Goal: Transaction & Acquisition: Download file/media

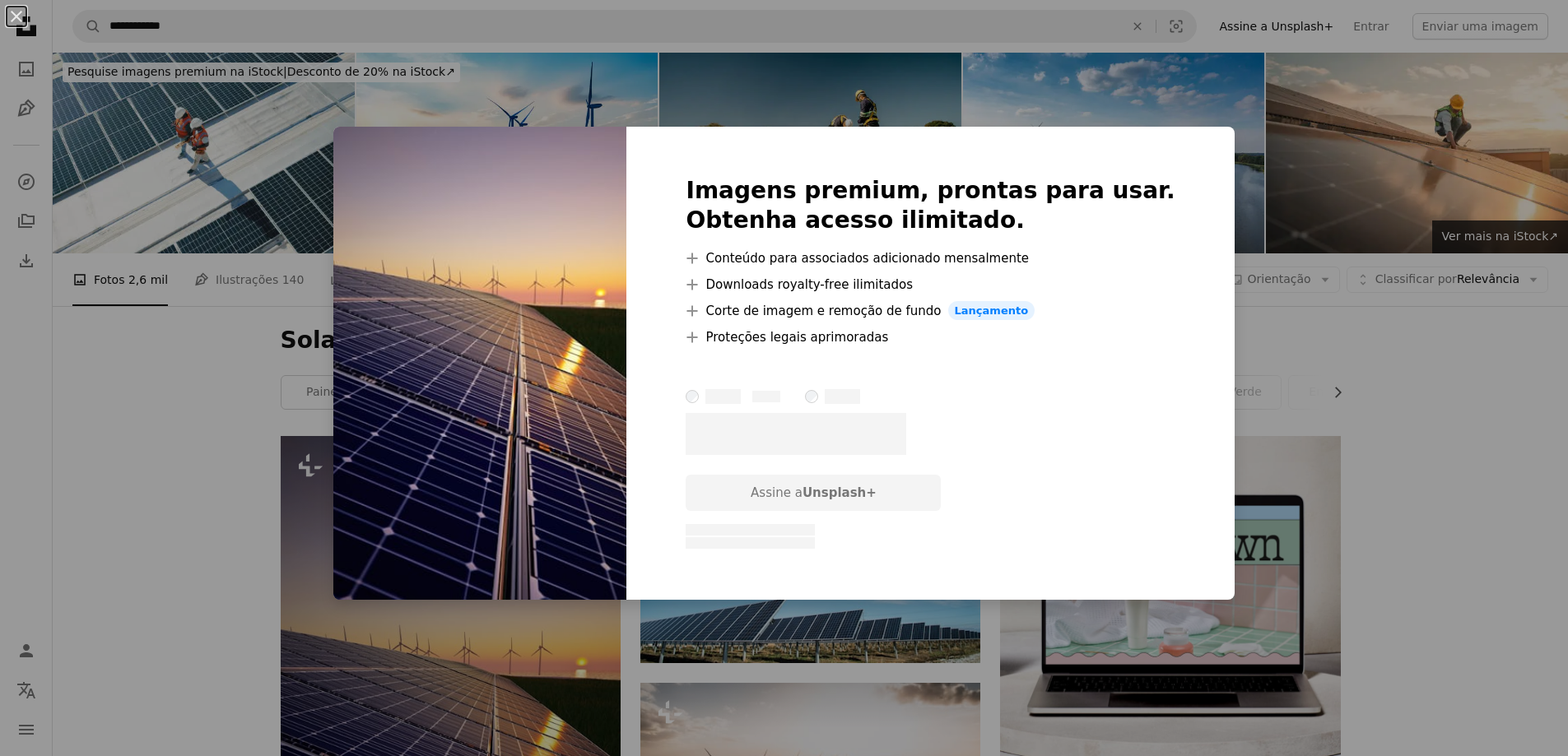
scroll to position [329, 0]
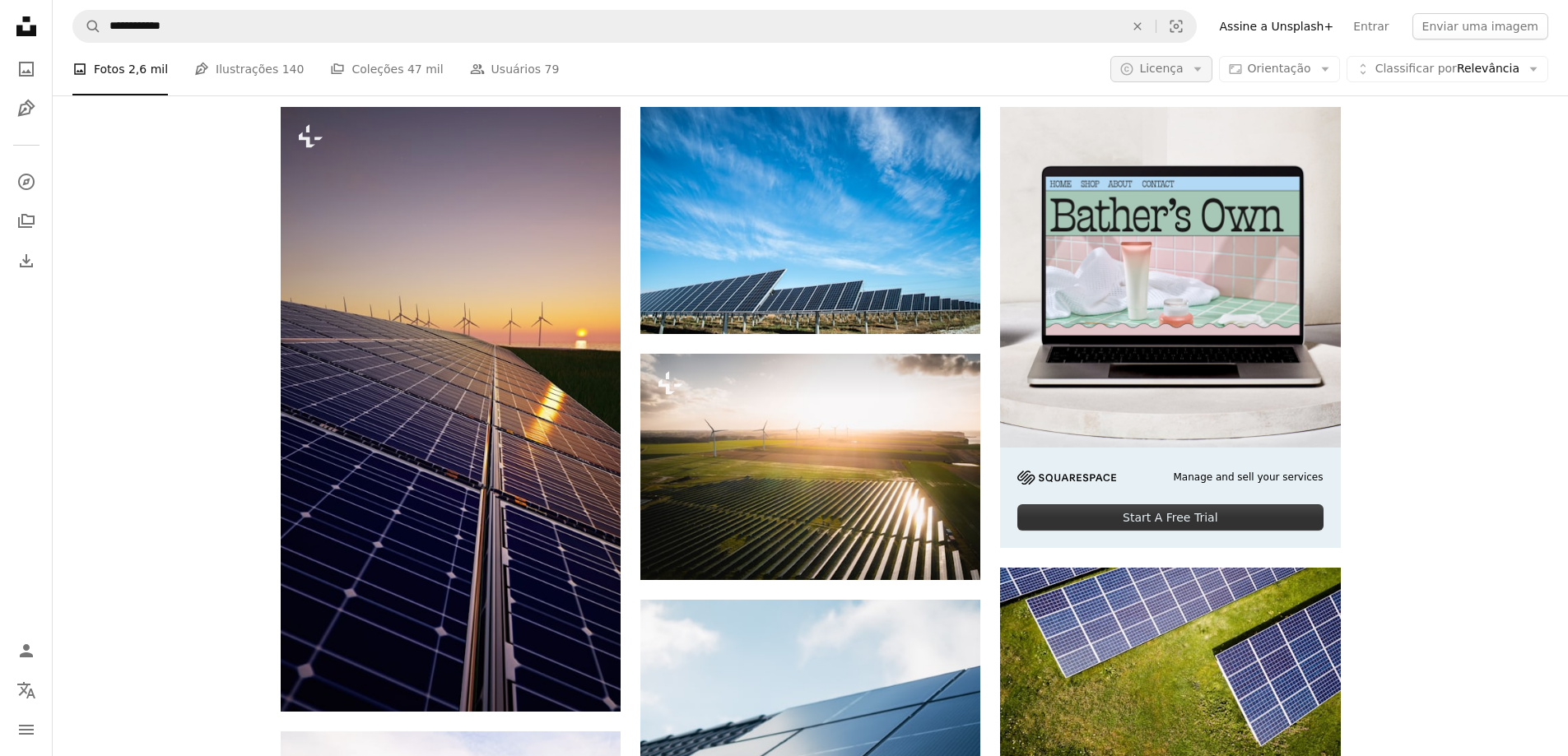
click at [1165, 72] on span "Licença" at bounding box center [1161, 68] width 44 height 13
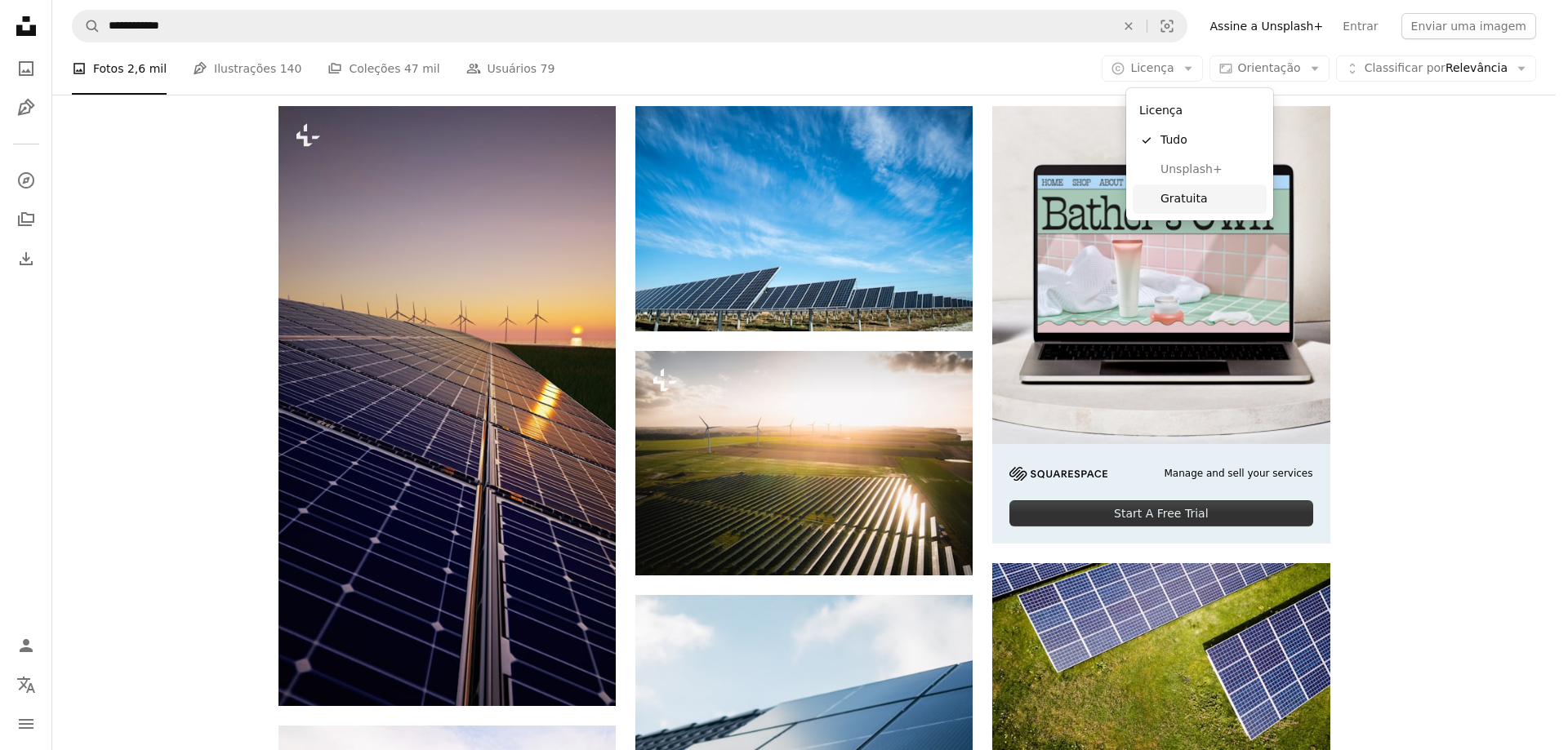
click at [1185, 204] on span "Gratuita" at bounding box center [1210, 199] width 99 height 16
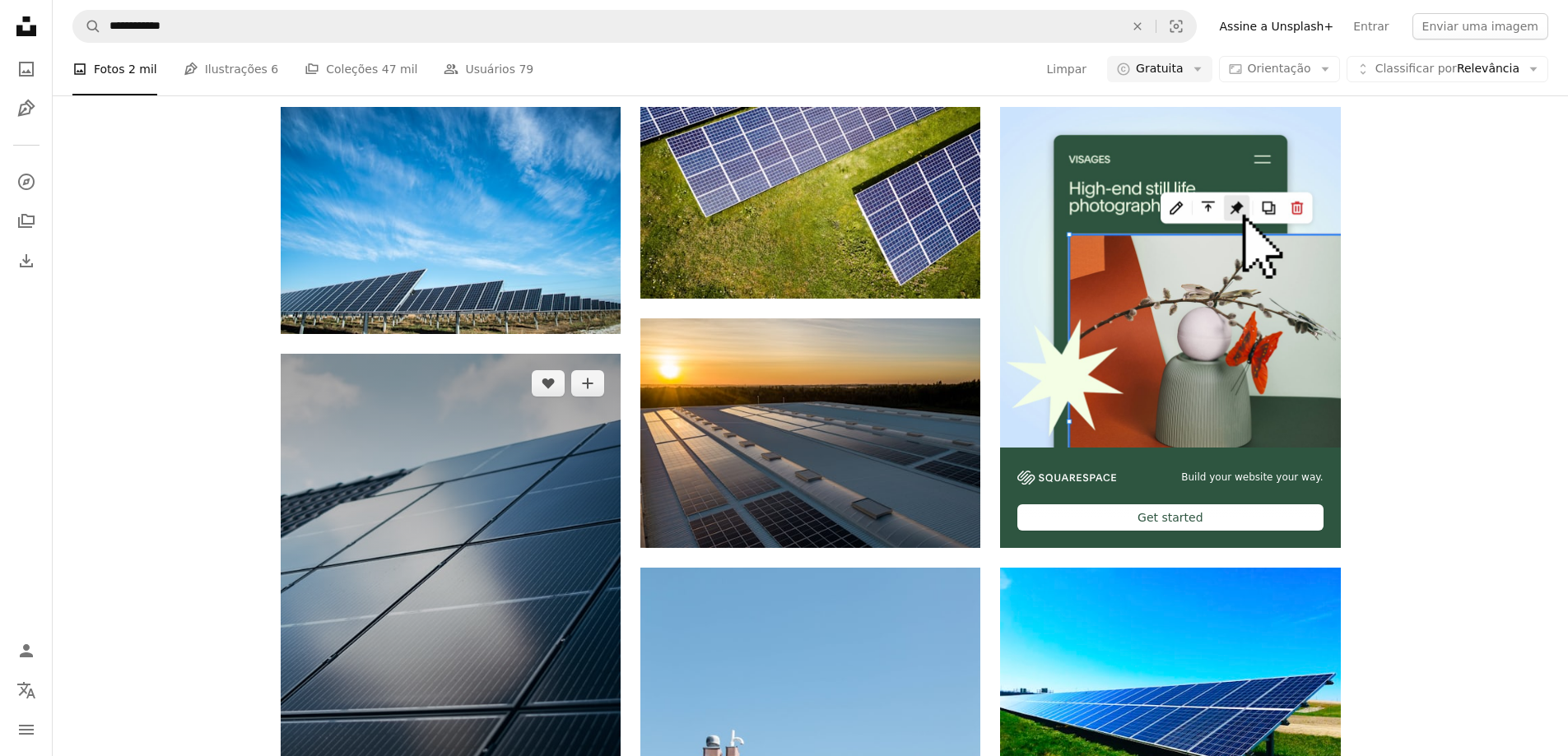
scroll to position [247, 0]
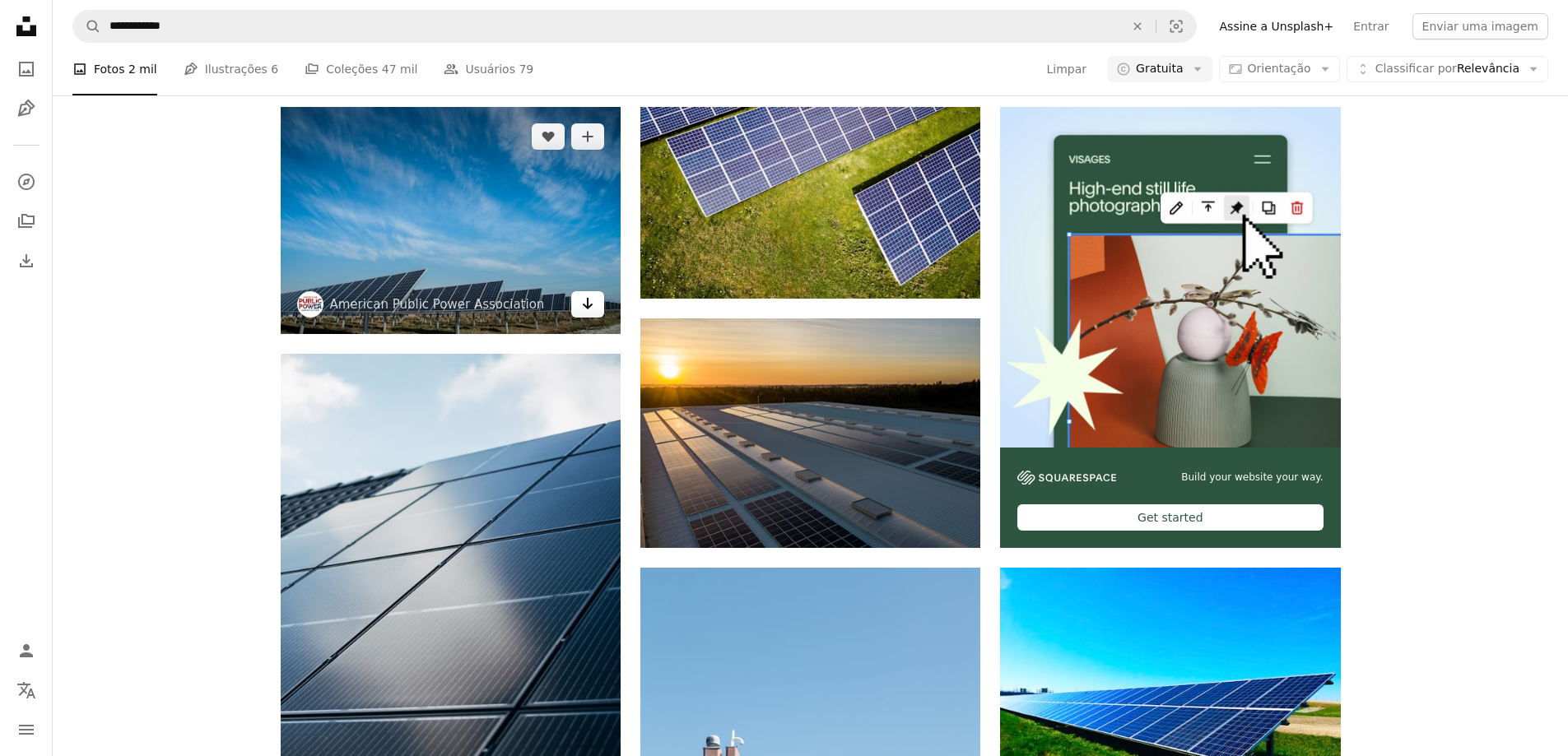
click at [592, 313] on icon "Arrow pointing down" at bounding box center [587, 303] width 13 height 20
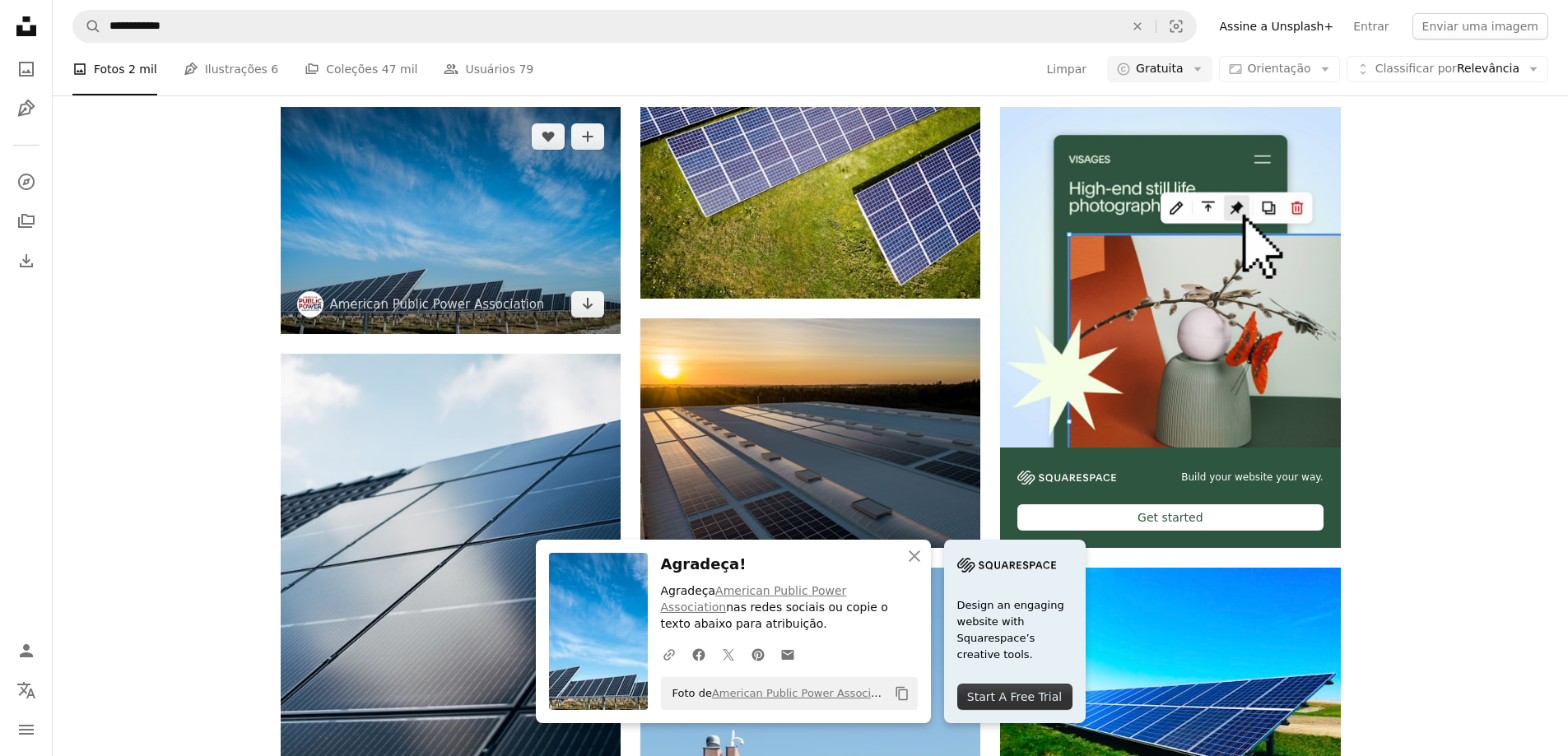
scroll to position [658, 0]
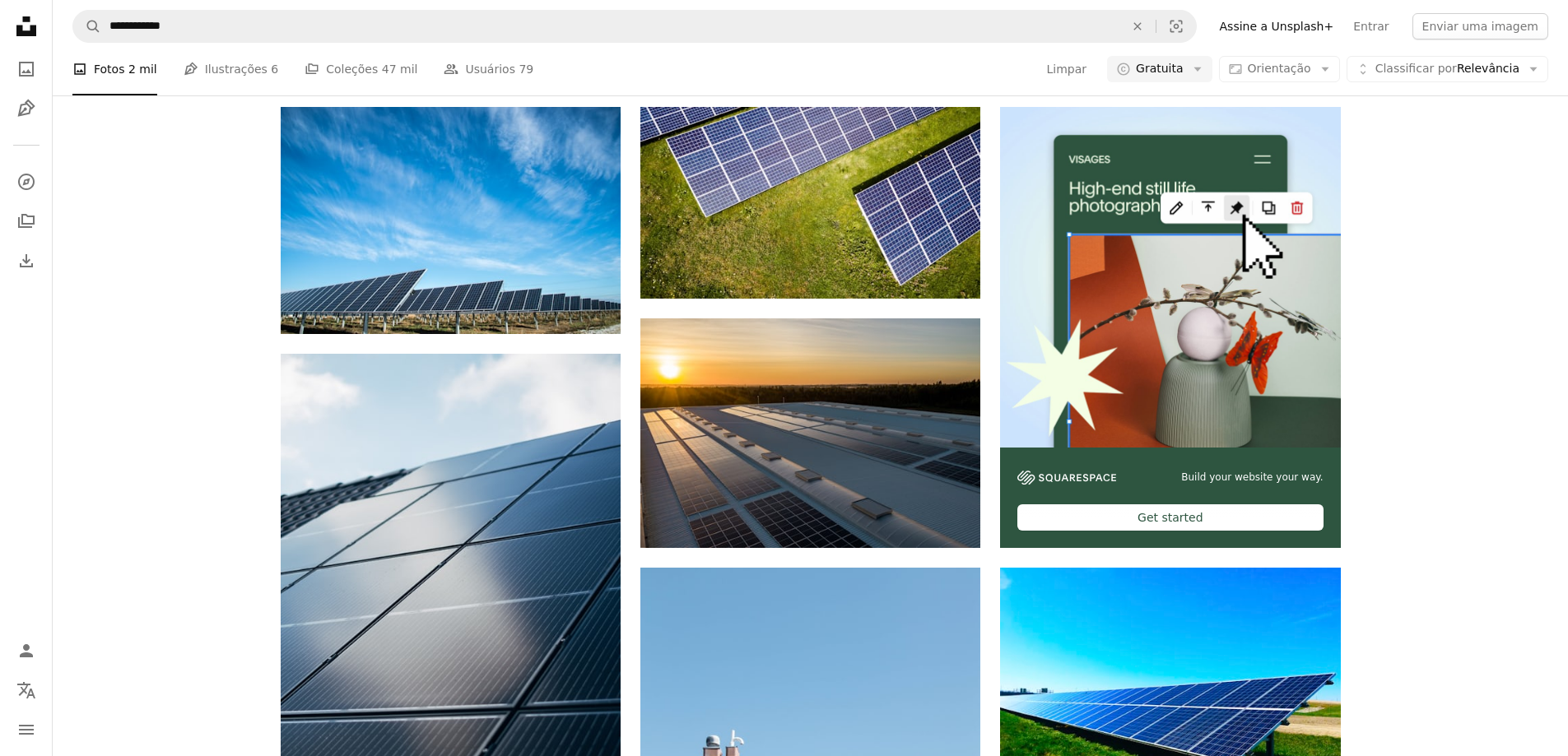
scroll to position [1975, 0]
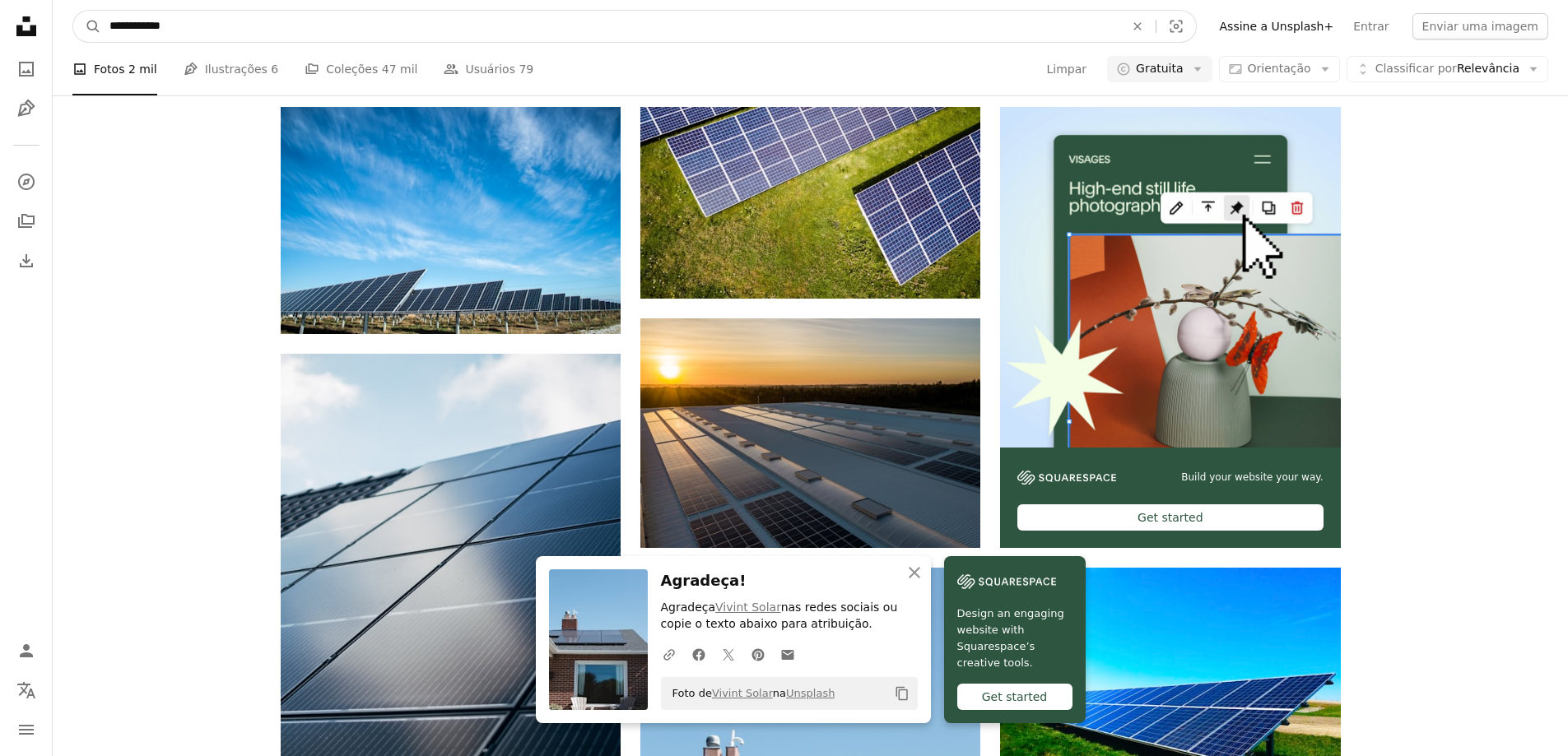
drag, startPoint x: 348, startPoint y: 15, endPoint x: 0, endPoint y: 15, distance: 348.0
type input "***"
click at [73, 11] on button "A magnifying glass" at bounding box center [87, 26] width 28 height 31
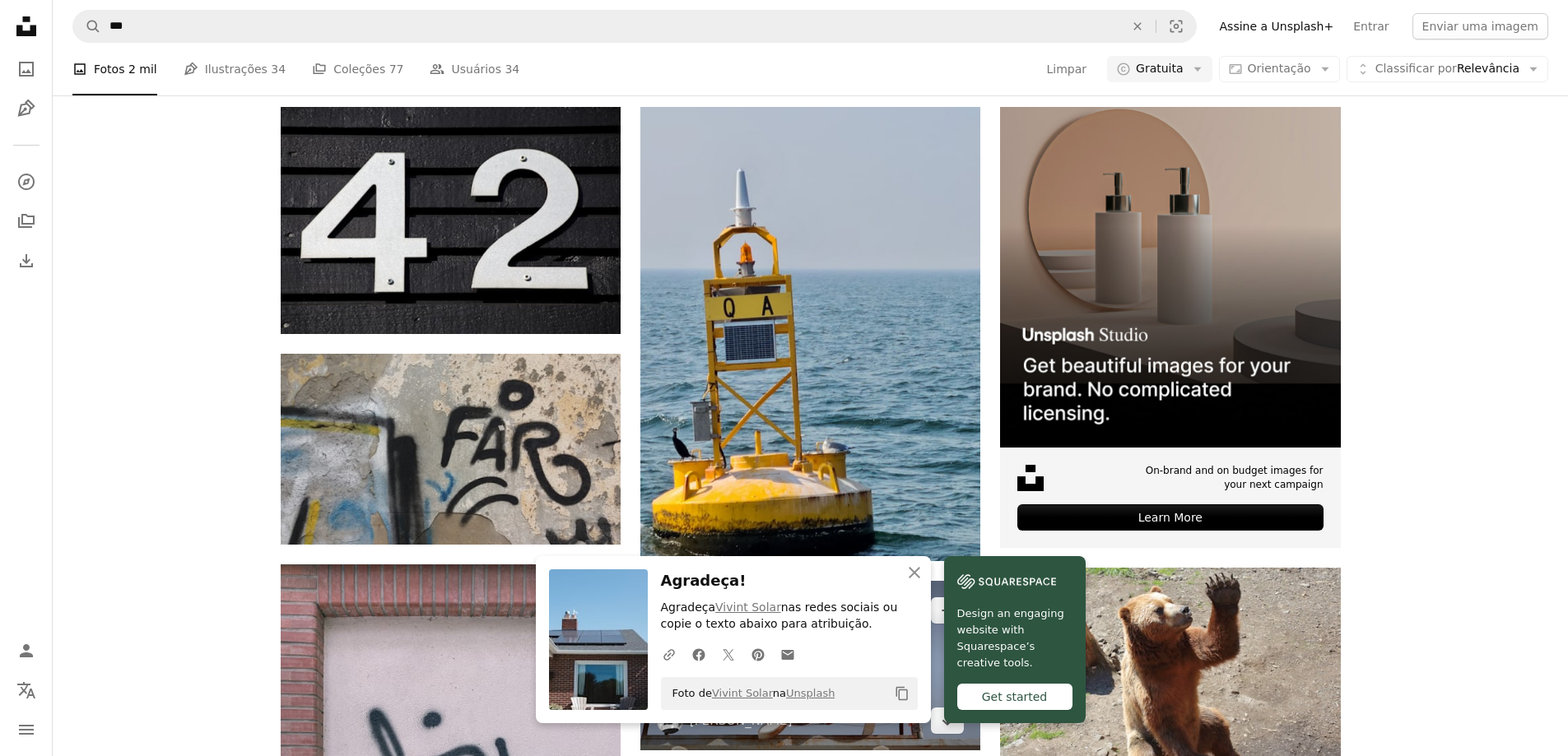
scroll to position [1729, 0]
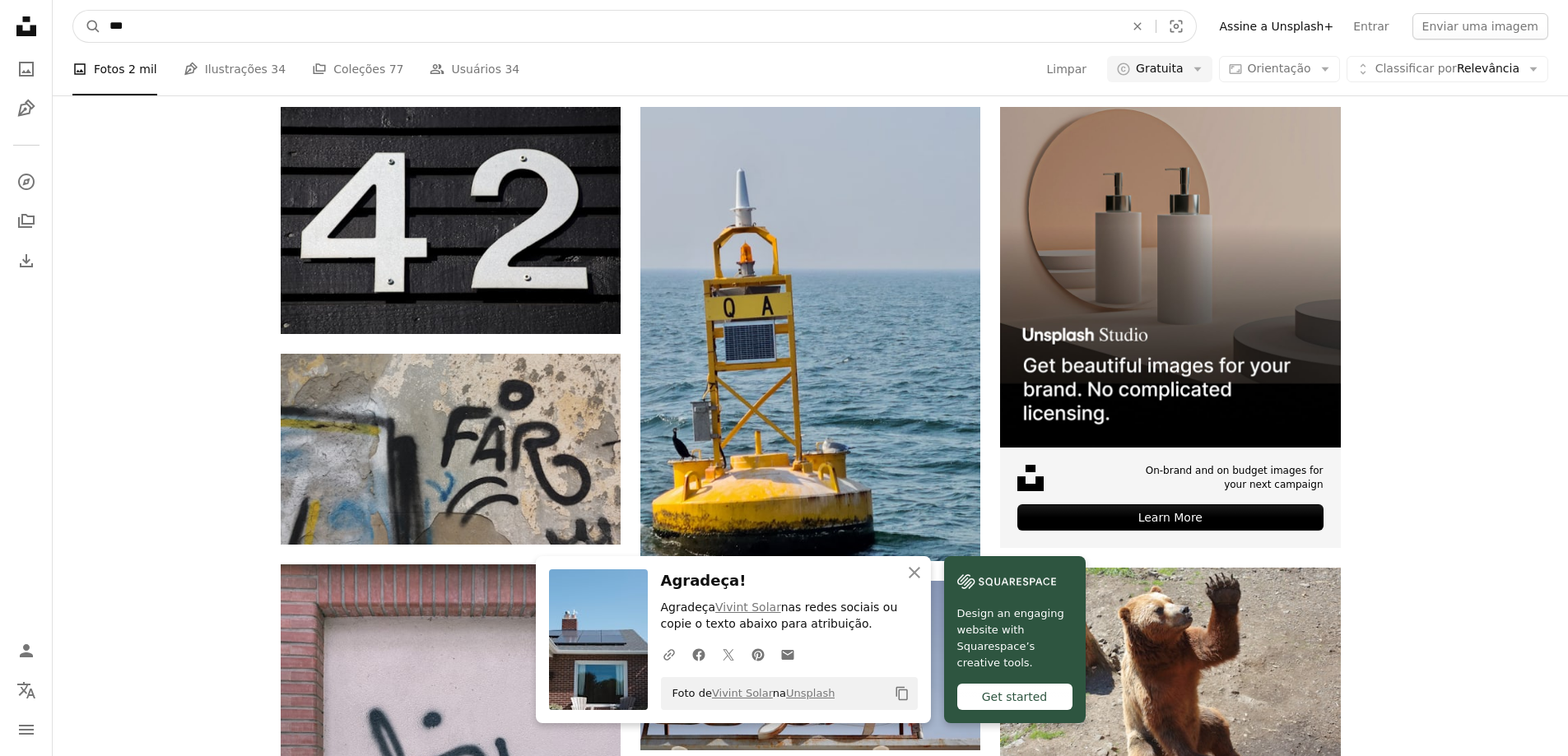
click at [250, 26] on input "***" at bounding box center [610, 26] width 1018 height 31
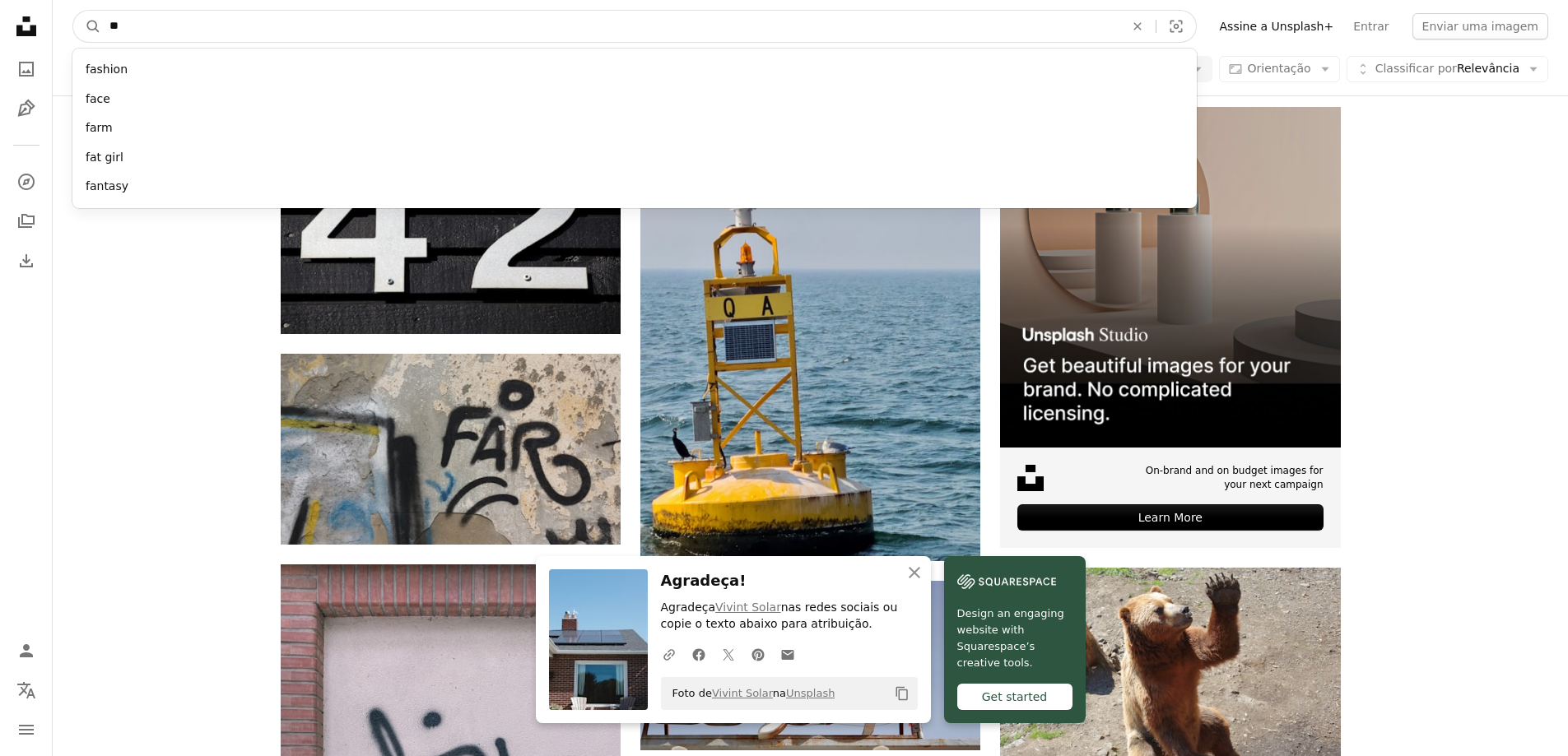
type input "*"
type input "*****"
click at [73, 11] on button "A magnifying glass" at bounding box center [87, 26] width 28 height 31
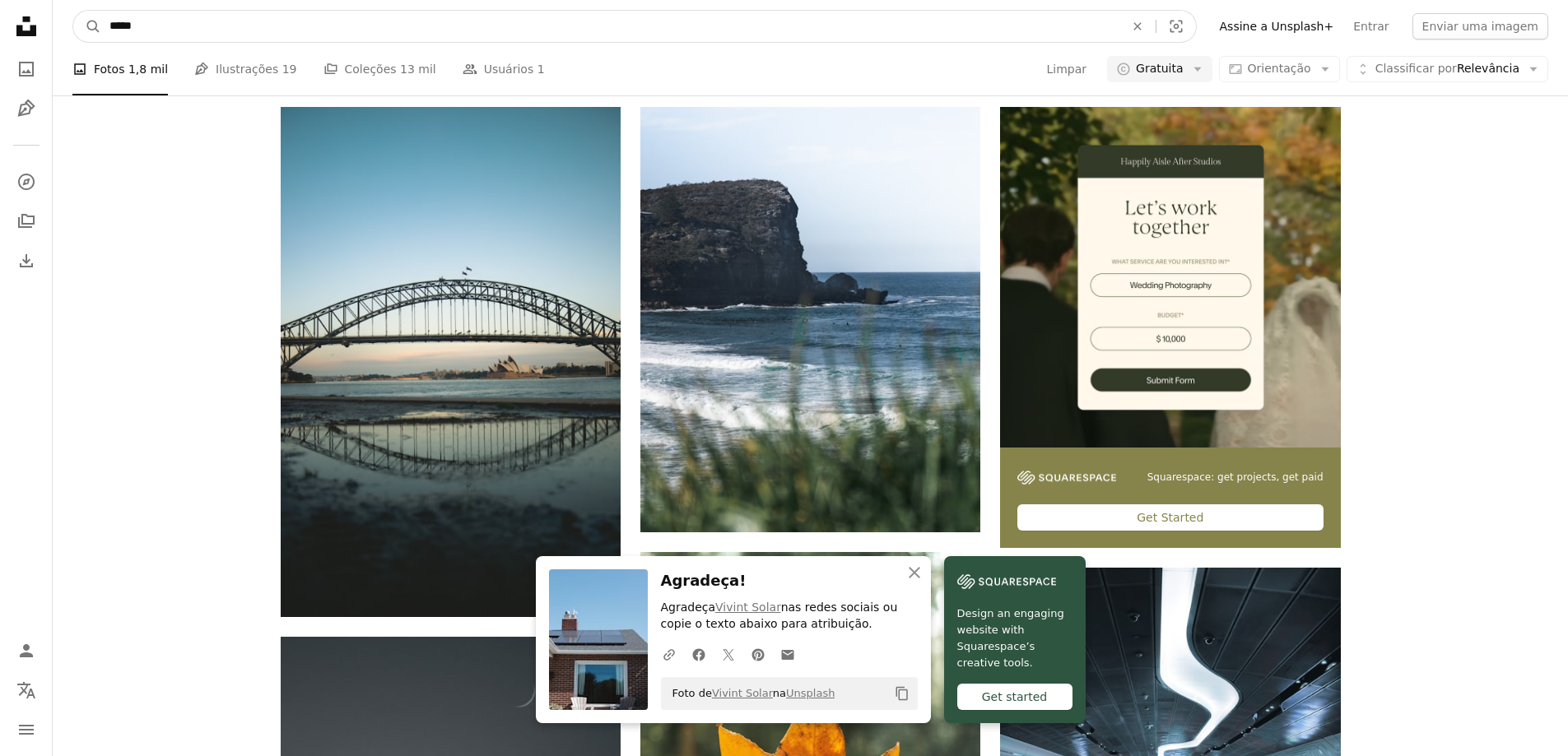
scroll to position [791, 0]
drag, startPoint x: 303, startPoint y: 26, endPoint x: 29, endPoint y: 0, distance: 275.2
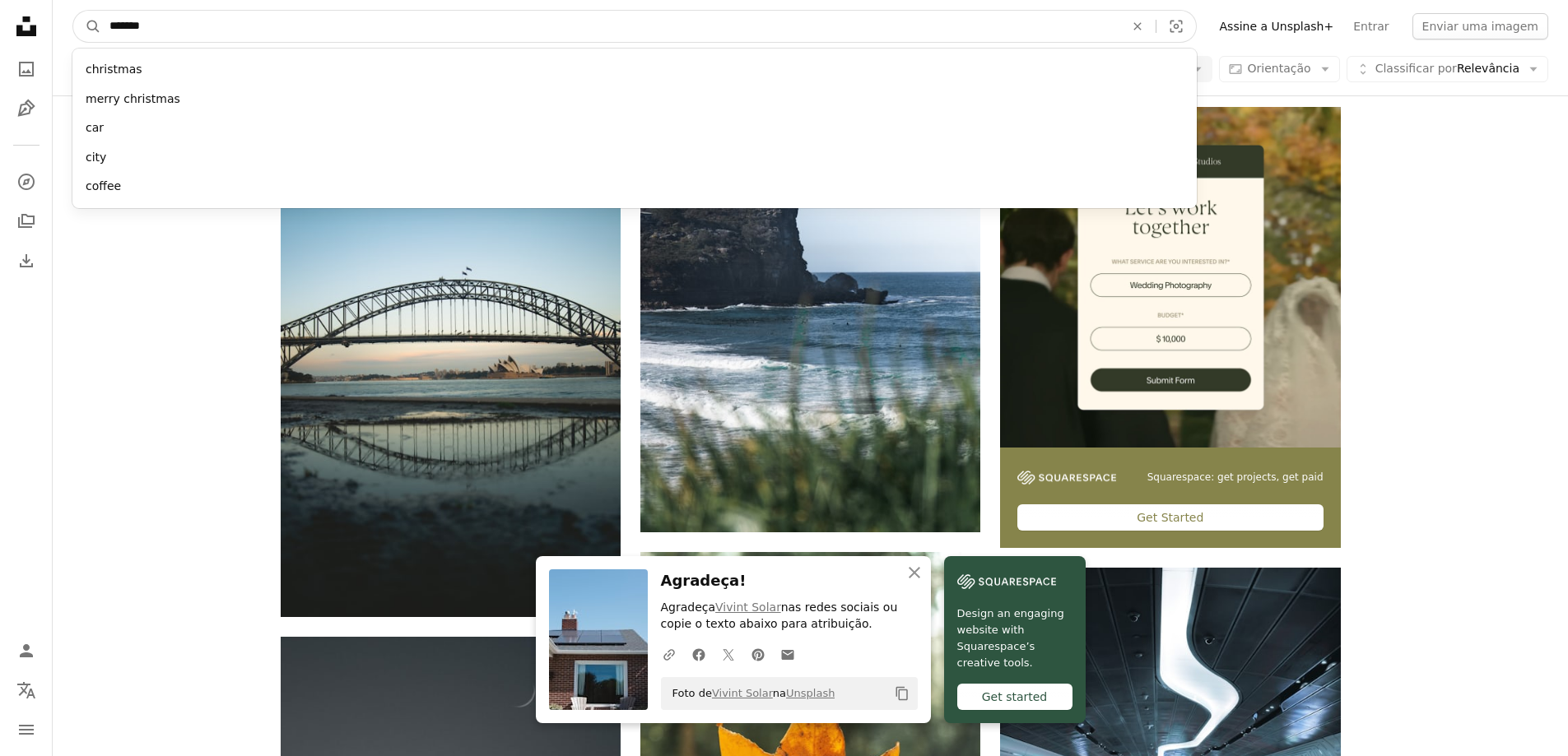
type input "*******"
click at [73, 11] on button "A magnifying glass" at bounding box center [87, 26] width 28 height 31
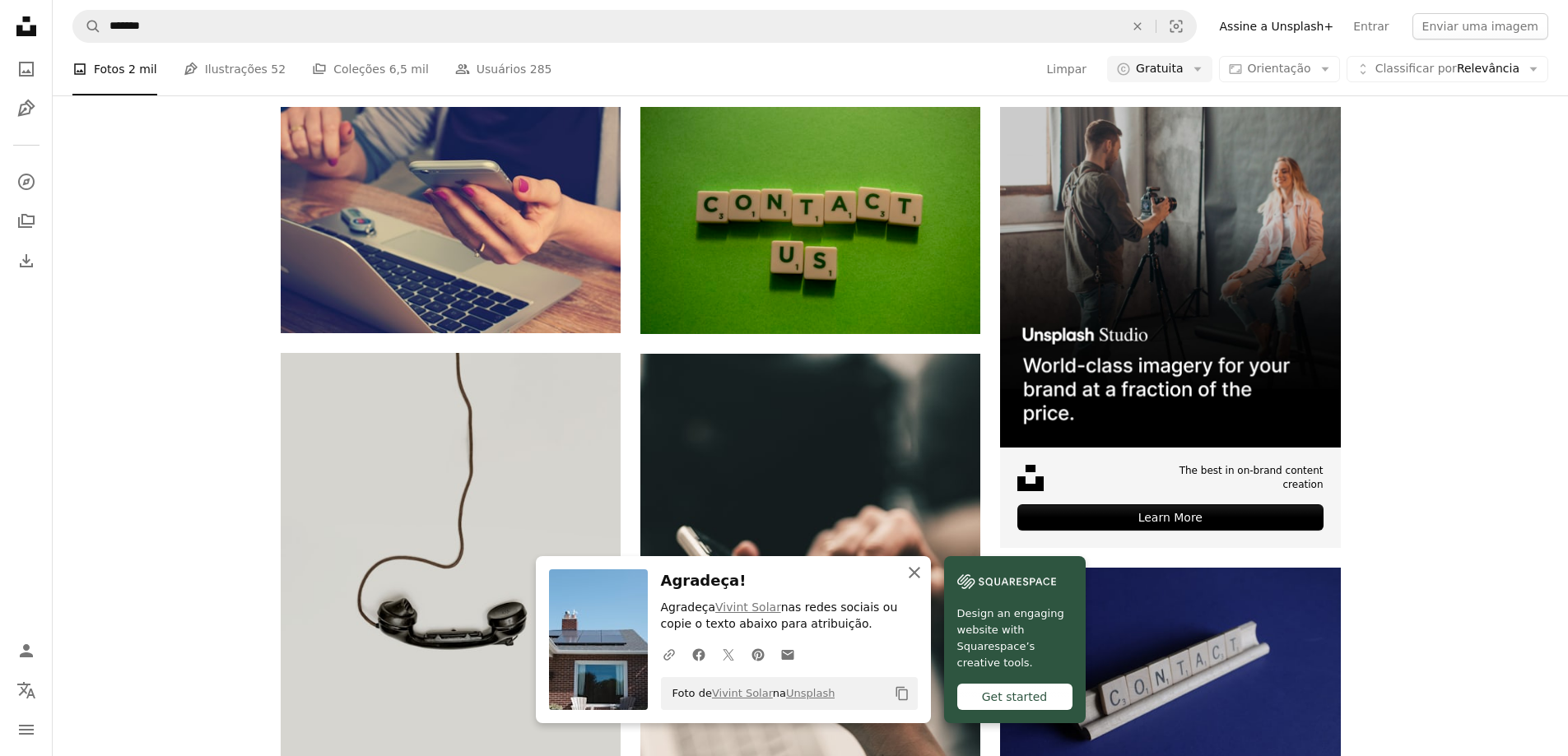
click at [908, 583] on button "An X shape Fechar" at bounding box center [915, 573] width 33 height 33
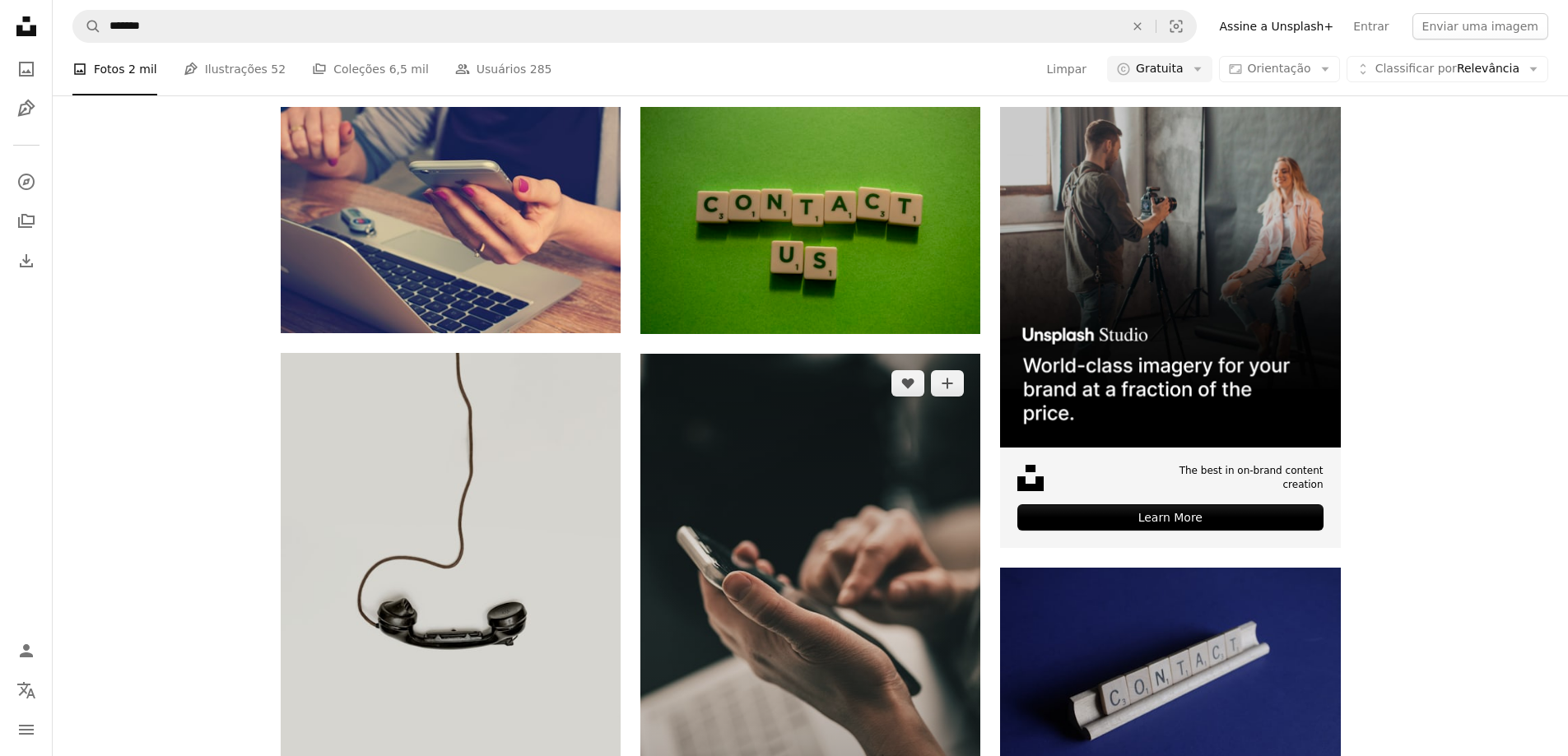
scroll to position [247, 0]
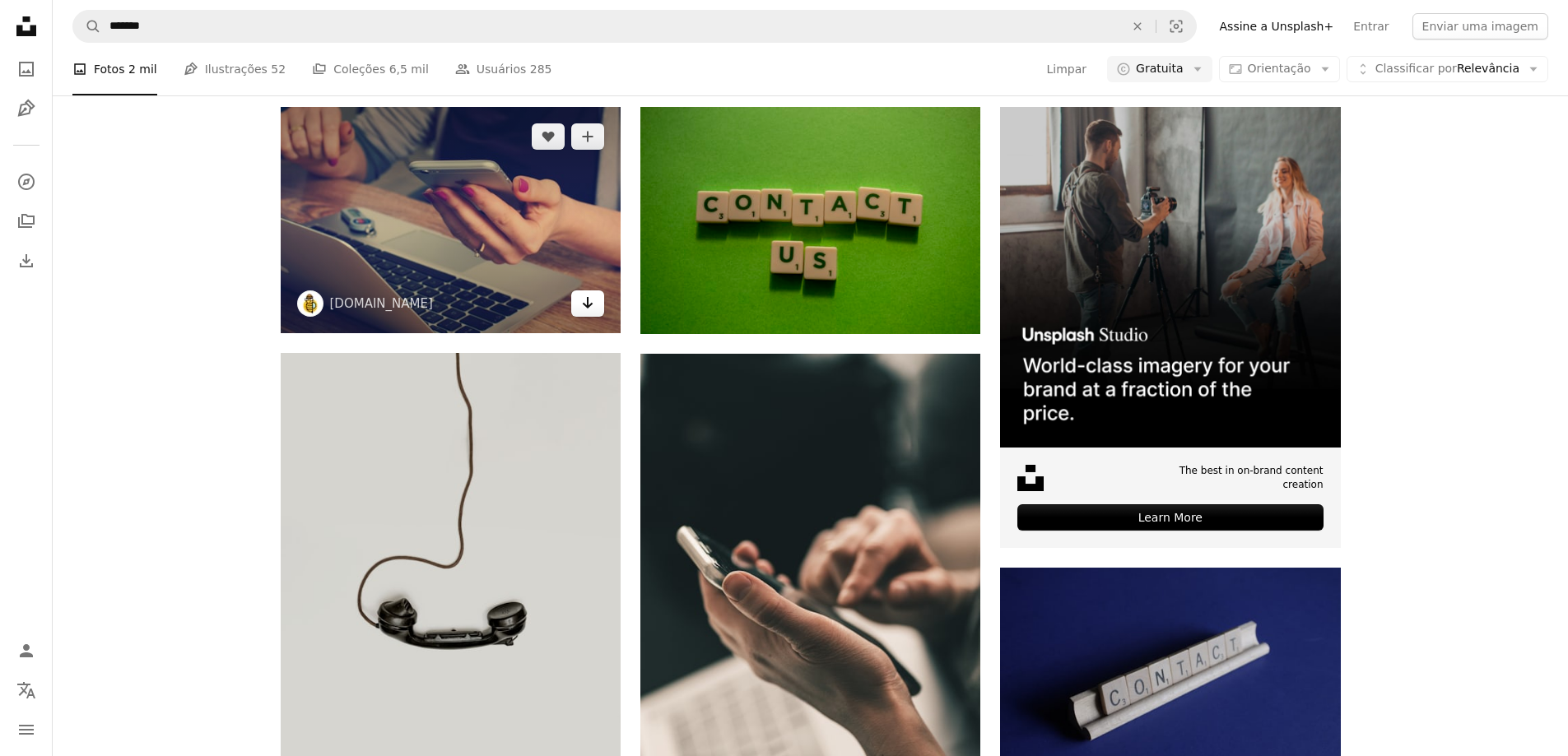
click at [580, 317] on link "Arrow pointing down" at bounding box center [587, 303] width 33 height 26
